Goal: Task Accomplishment & Management: Complete application form

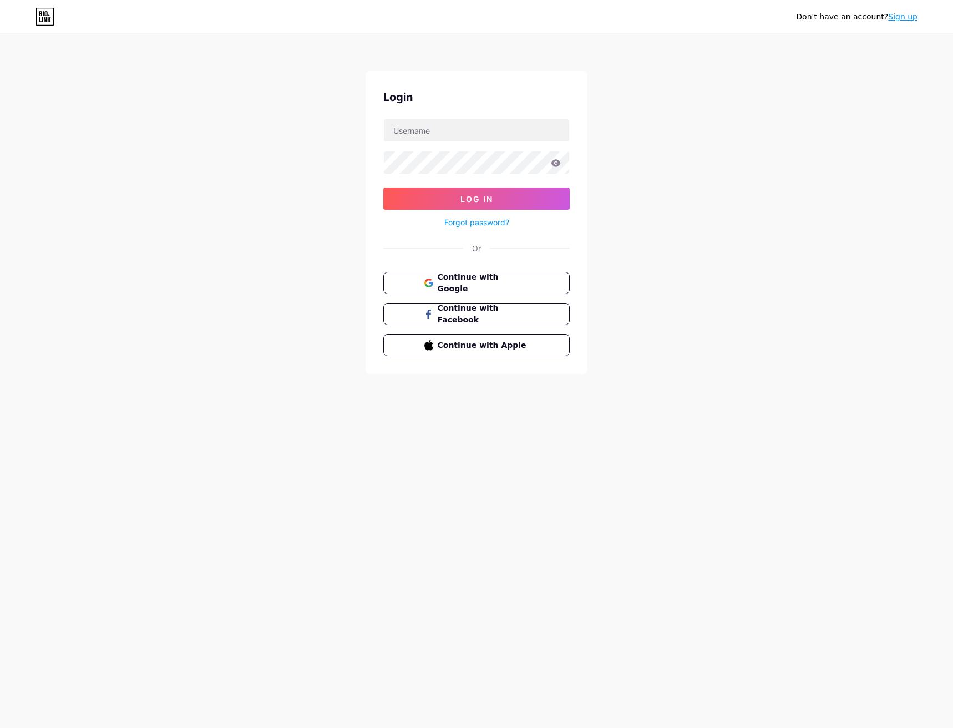
click at [907, 17] on link "Sign up" at bounding box center [902, 16] width 29 height 9
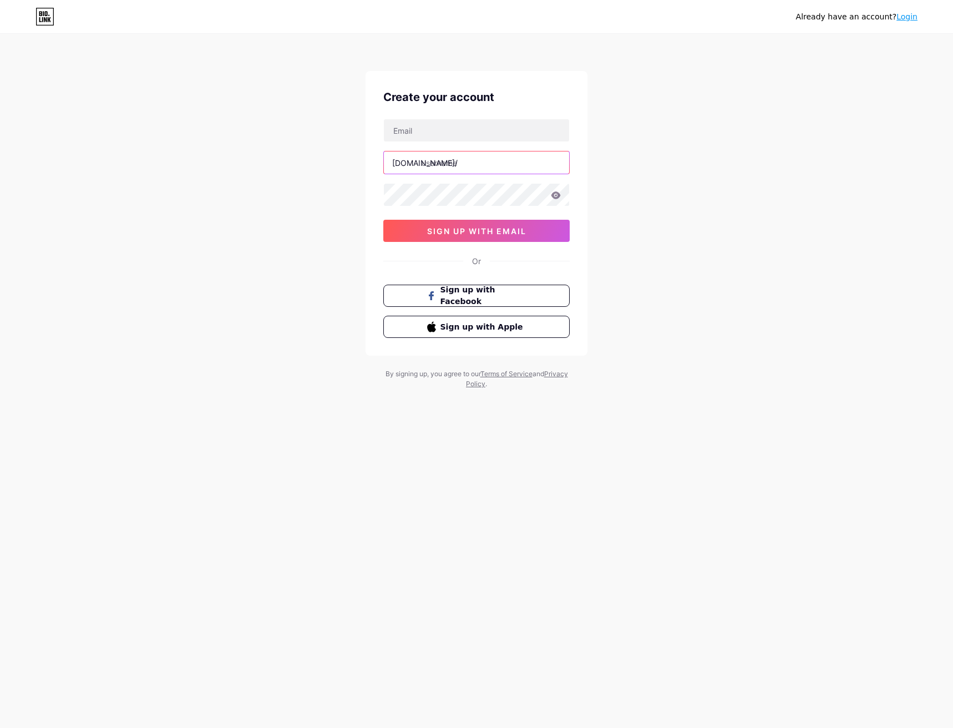
click at [438, 159] on input "text" at bounding box center [476, 162] width 185 height 22
click at [430, 134] on input "text" at bounding box center [476, 130] width 185 height 22
click at [446, 130] on input "text" at bounding box center [476, 130] width 185 height 22
click at [419, 134] on input "text" at bounding box center [476, 130] width 185 height 22
click at [457, 129] on input "zyler" at bounding box center [476, 130] width 185 height 22
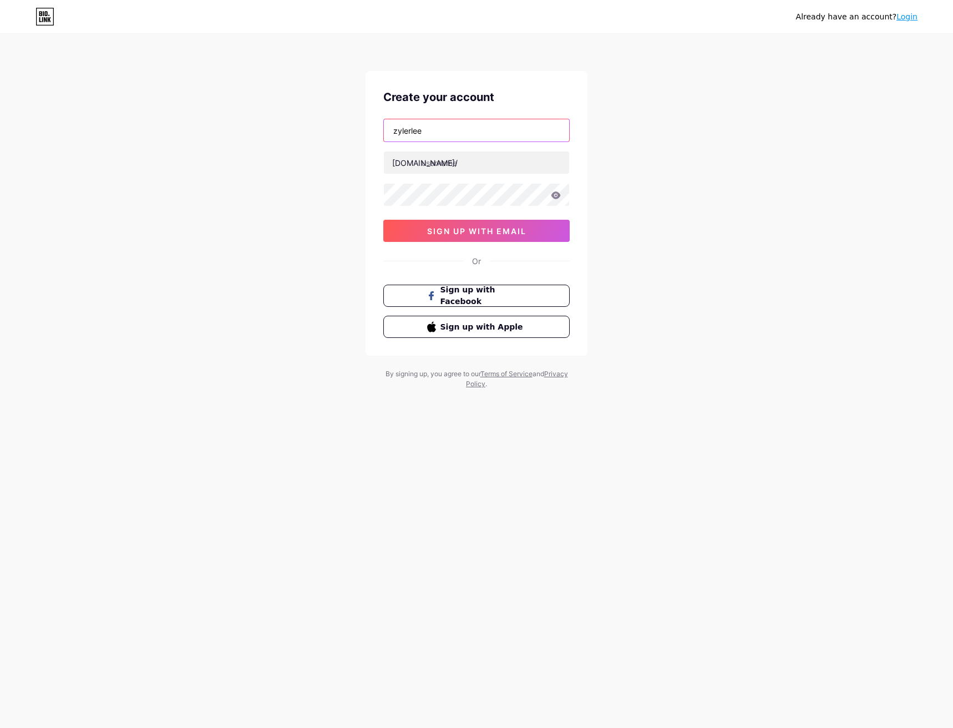
click at [458, 128] on input "zylerlee" at bounding box center [476, 130] width 185 height 22
click at [460, 132] on input "zylerlee.178" at bounding box center [476, 130] width 185 height 22
type input "[EMAIL_ADDRESS][DOMAIN_NAME]"
click at [454, 166] on input "text" at bounding box center [476, 162] width 185 height 22
click at [446, 165] on input "178b" at bounding box center [476, 162] width 185 height 22
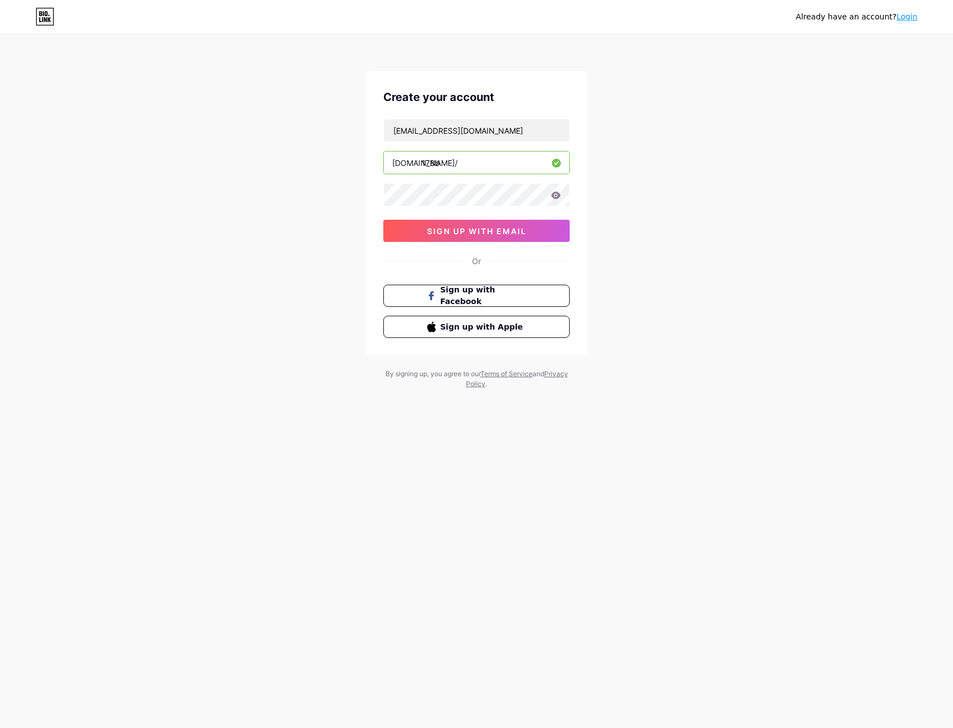
type input "178b"
click at [420, 130] on input "[EMAIL_ADDRESS][DOMAIN_NAME]" at bounding box center [476, 130] width 185 height 22
drag, startPoint x: 422, startPoint y: 131, endPoint x: 386, endPoint y: 133, distance: 36.1
click at [386, 133] on input "[EMAIL_ADDRESS][DOMAIN_NAME]" at bounding box center [476, 130] width 185 height 22
click at [556, 194] on icon at bounding box center [556, 195] width 10 height 8
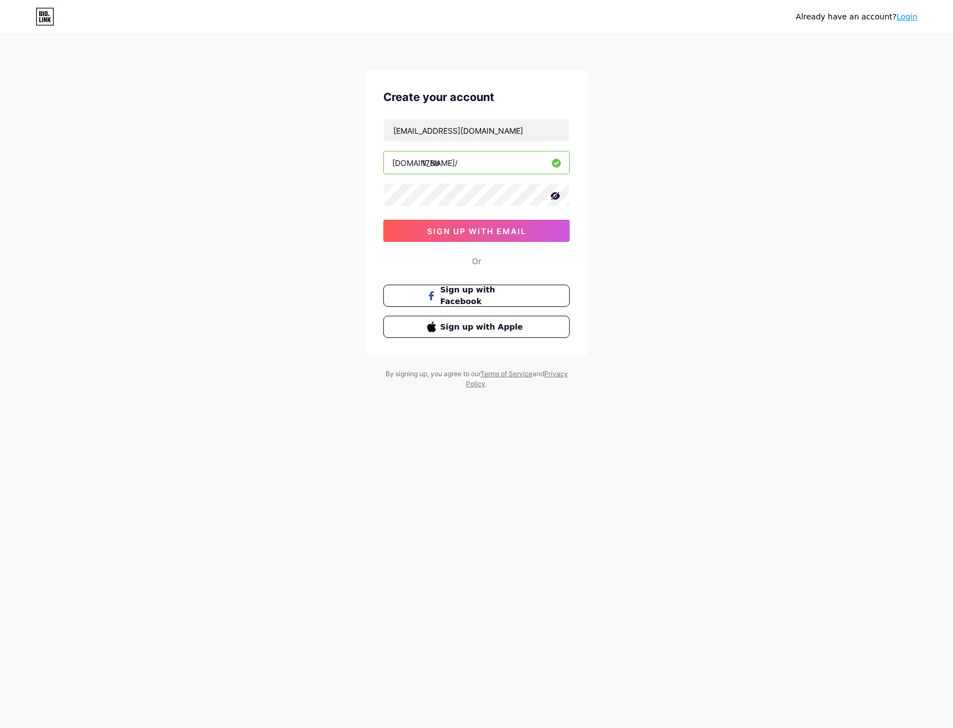
click at [684, 207] on div "Already have an account? Login Create your account [EMAIL_ADDRESS][DOMAIN_NAME]…" at bounding box center [476, 212] width 953 height 424
click at [484, 234] on span "sign up with email" at bounding box center [476, 230] width 99 height 9
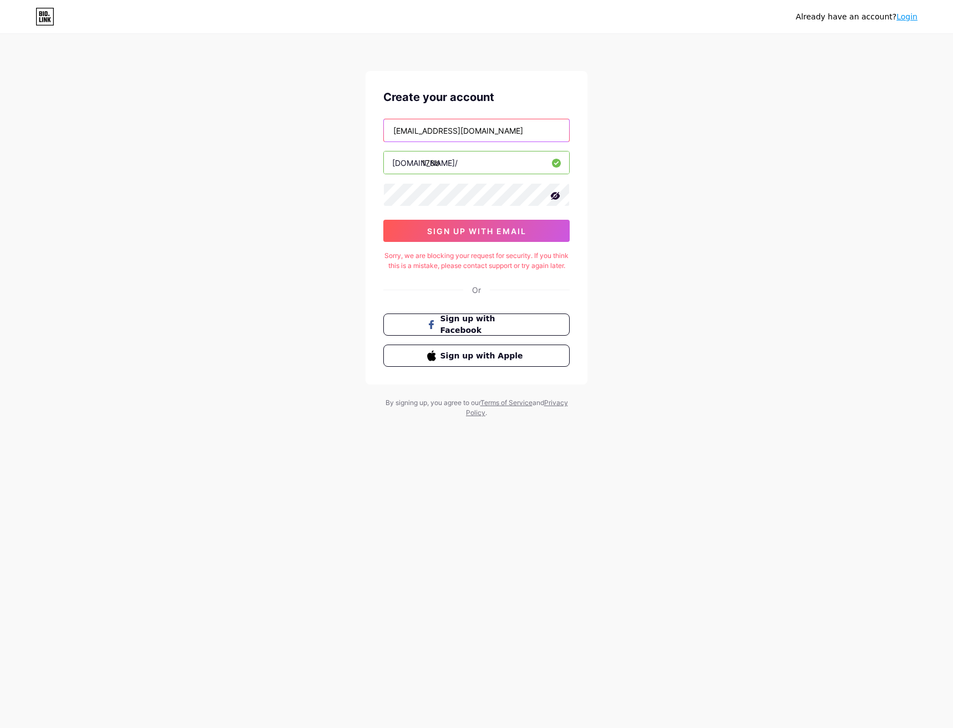
click at [454, 131] on input "[EMAIL_ADDRESS][DOMAIN_NAME]" at bounding box center [476, 130] width 185 height 22
